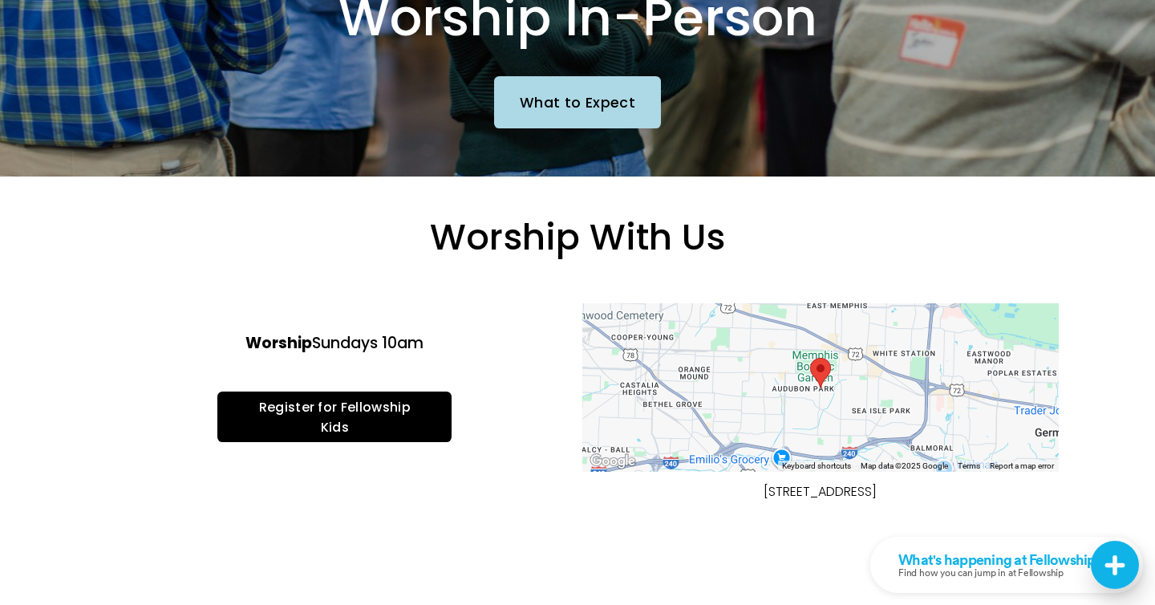
scroll to position [265, 0]
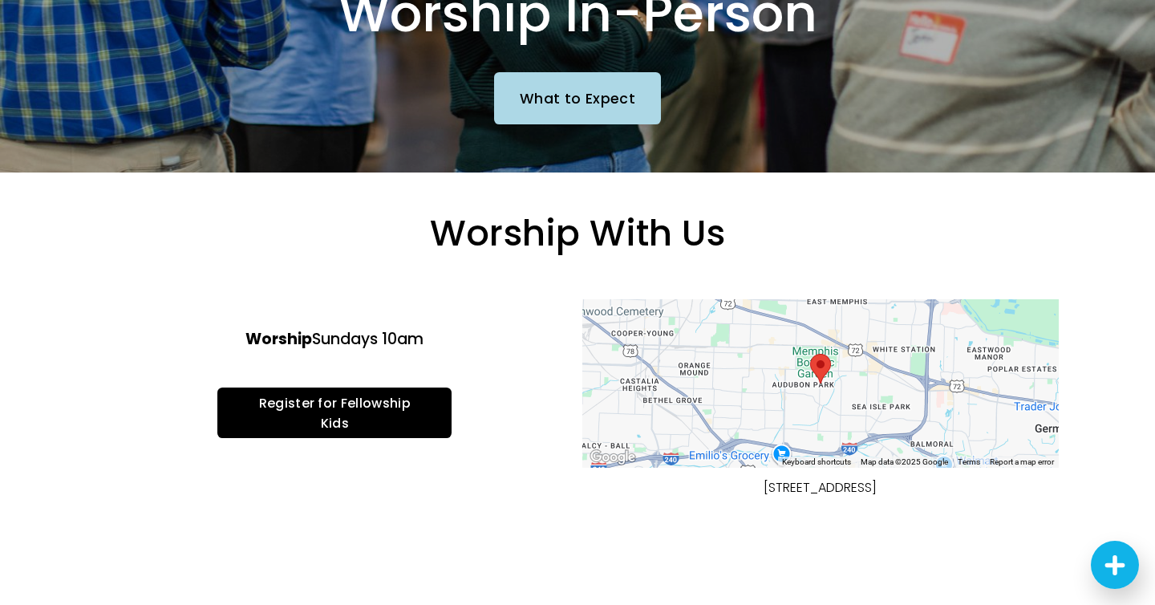
click at [810, 354] on area "Harding Academy 1100 Cherry Road Memphis, TN, 38117, United States" at bounding box center [810, 354] width 0 height 0
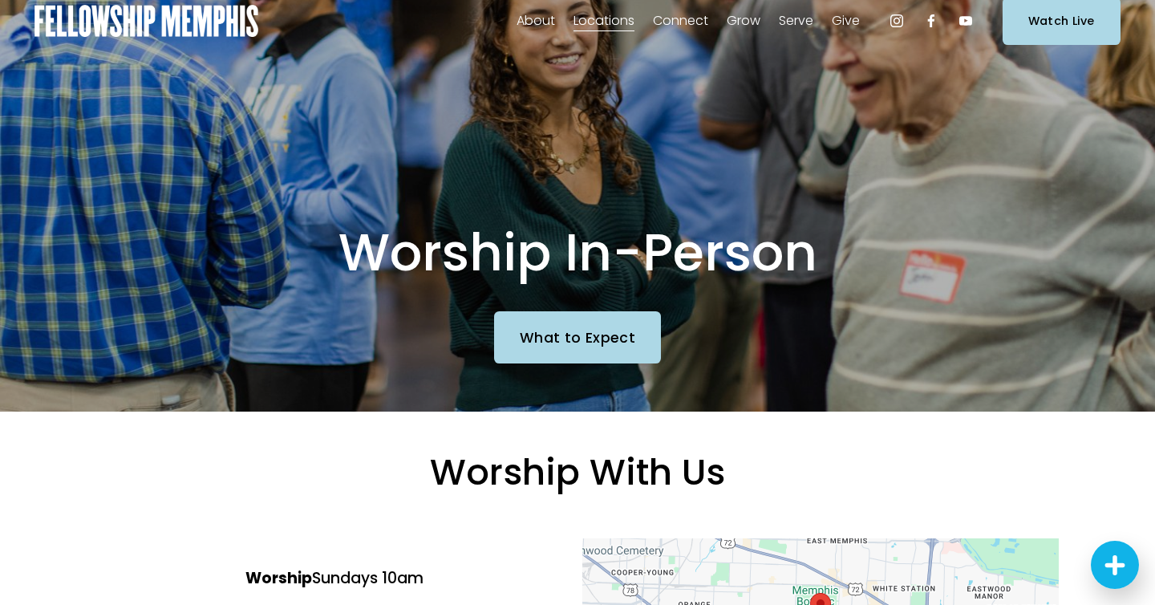
scroll to position [0, 0]
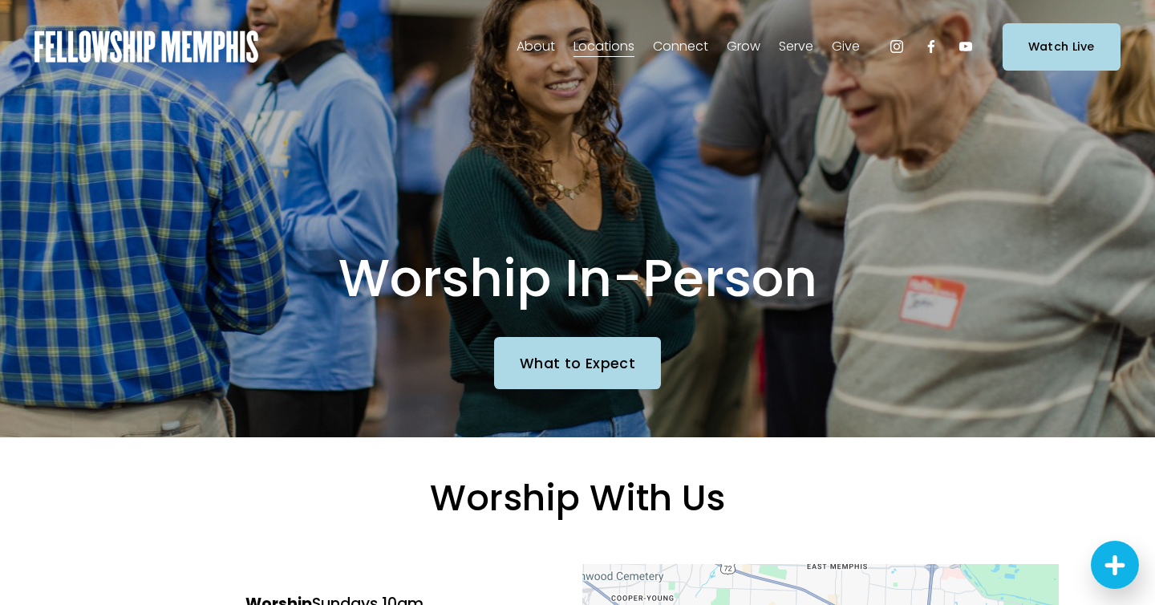
click at [0, 0] on span "In-Person" at bounding box center [0, 0] width 0 height 0
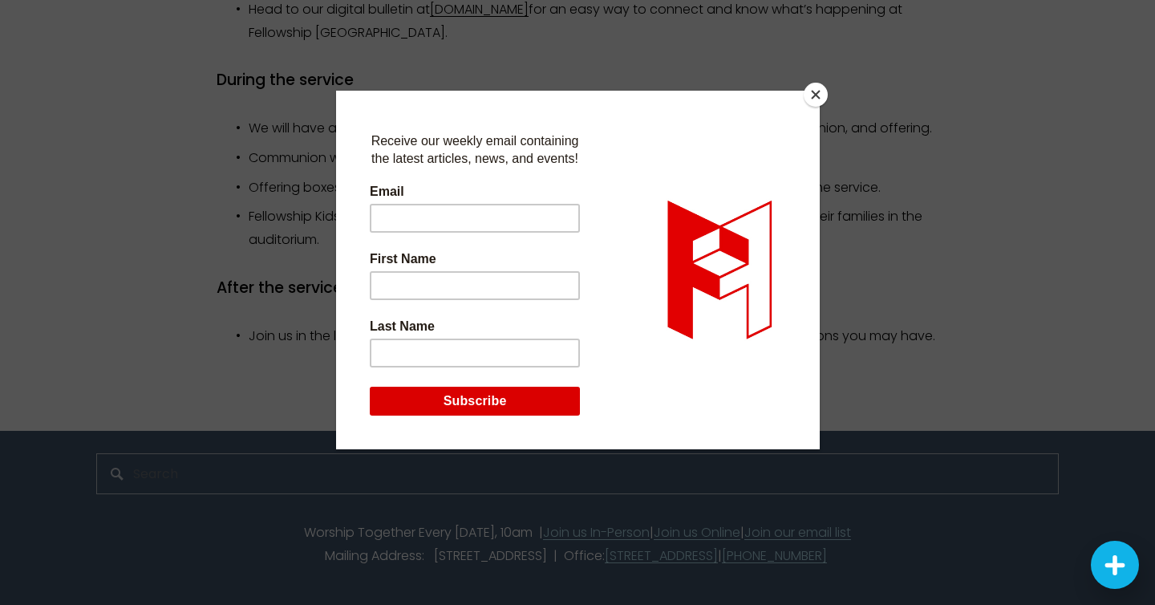
scroll to position [1656, 0]
click at [822, 86] on button "Close" at bounding box center [816, 95] width 24 height 24
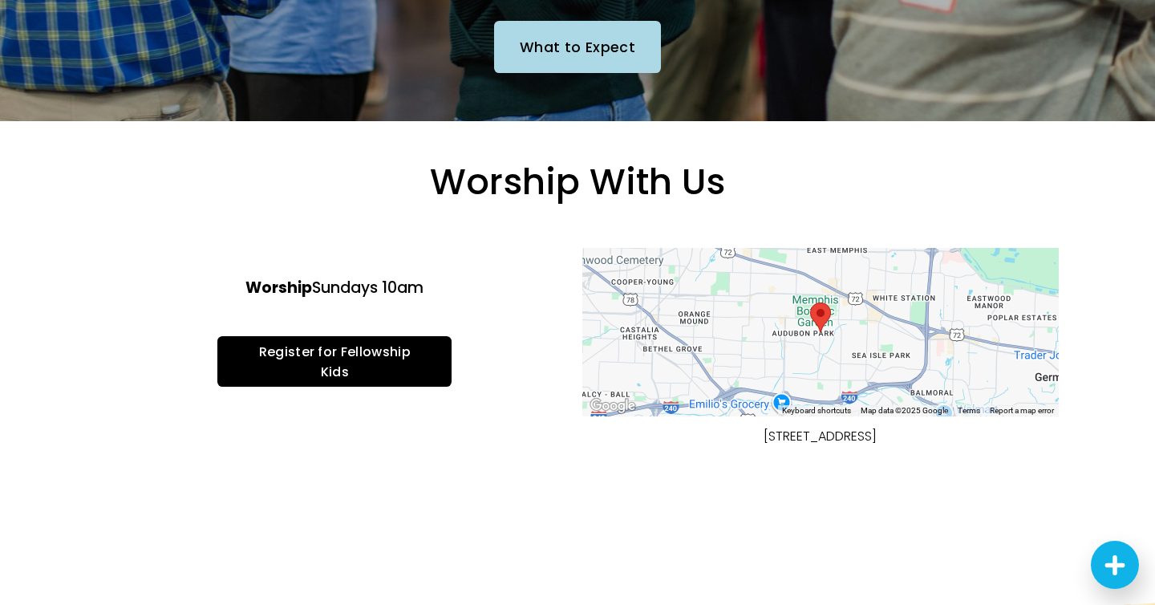
scroll to position [0, 0]
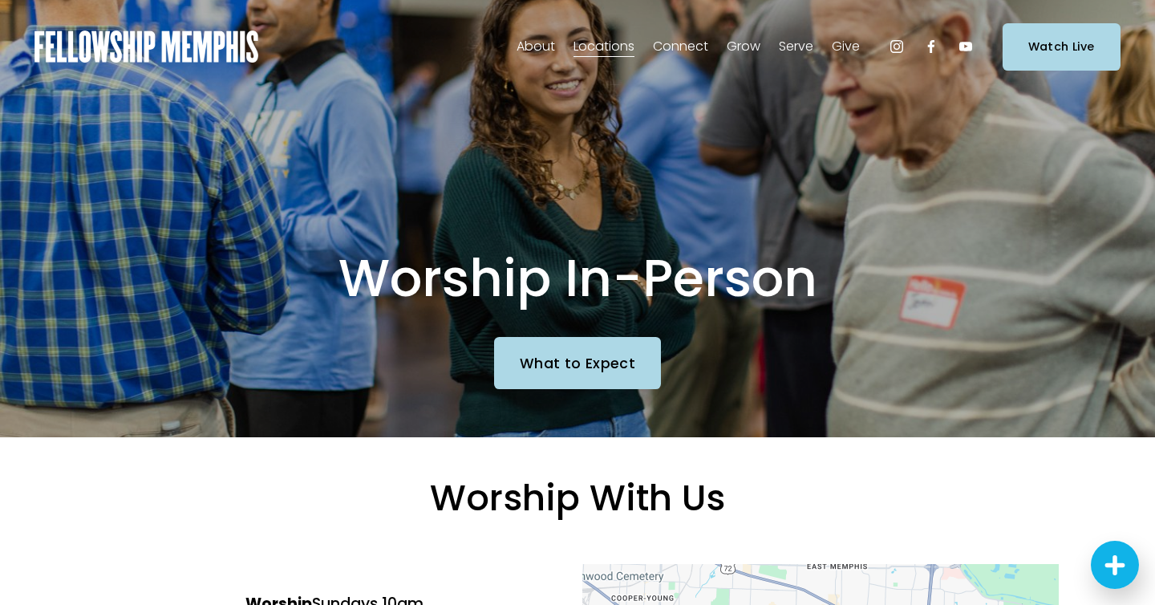
click at [0, 0] on span "Staff" at bounding box center [0, 0] width 0 height 0
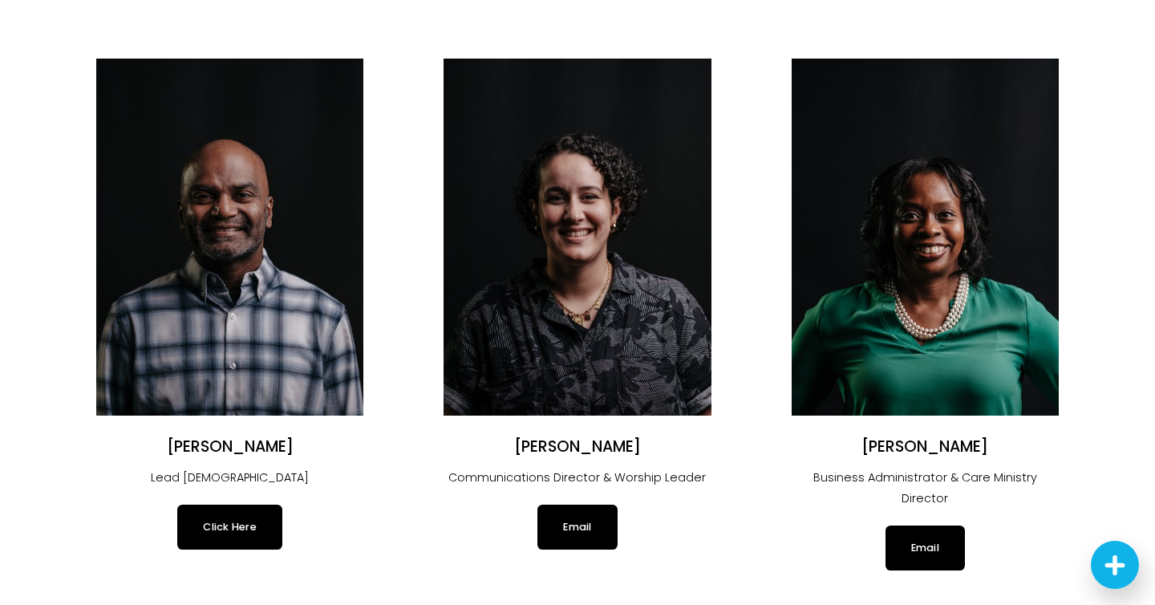
scroll to position [111, 0]
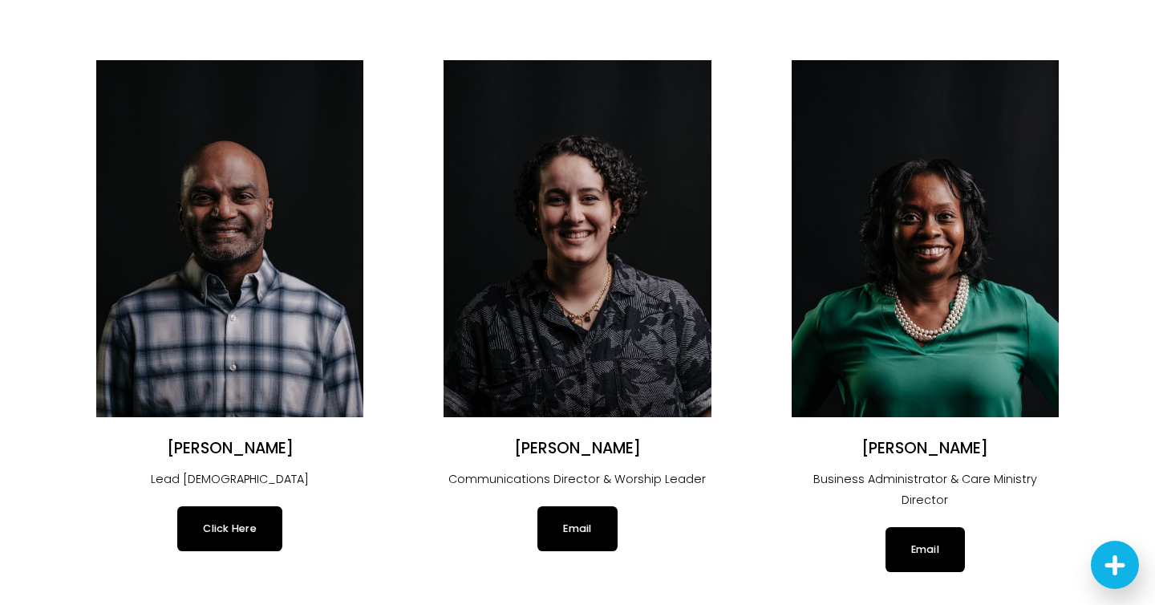
click at [255, 536] on link "Click Here" at bounding box center [229, 528] width 105 height 45
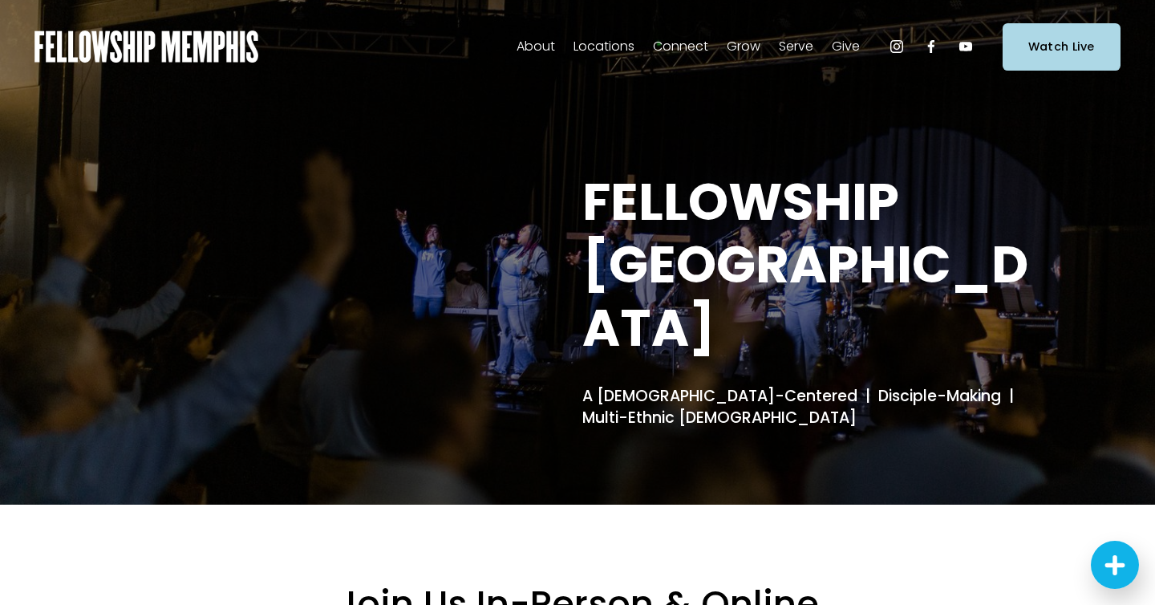
click at [0, 0] on span "Staff" at bounding box center [0, 0] width 0 height 0
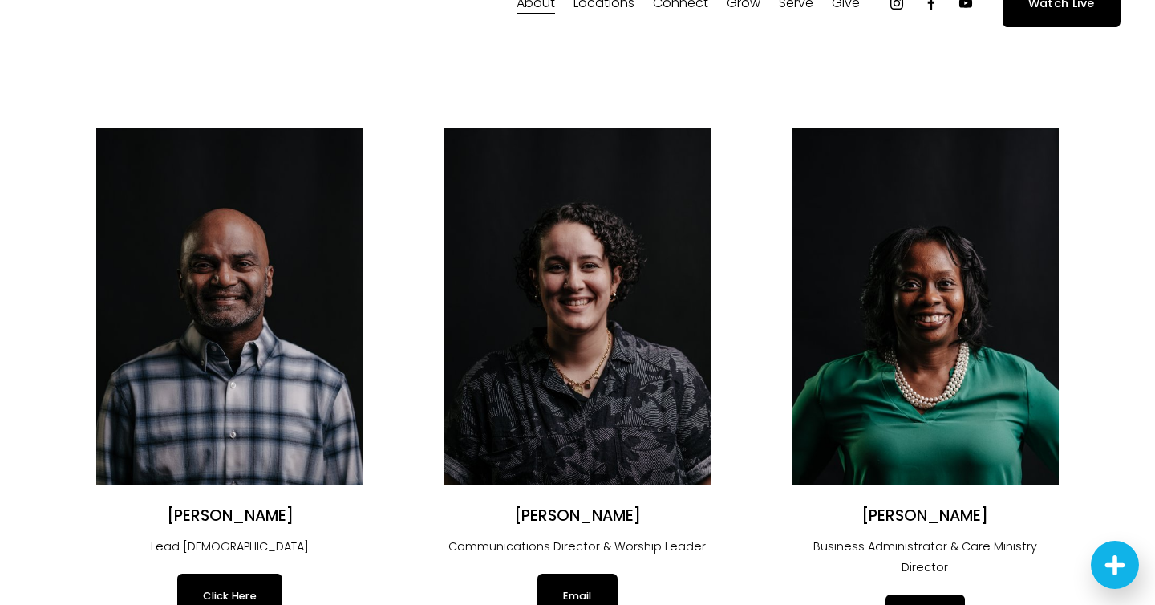
scroll to position [43, 0]
